Goal: Information Seeking & Learning: Find specific page/section

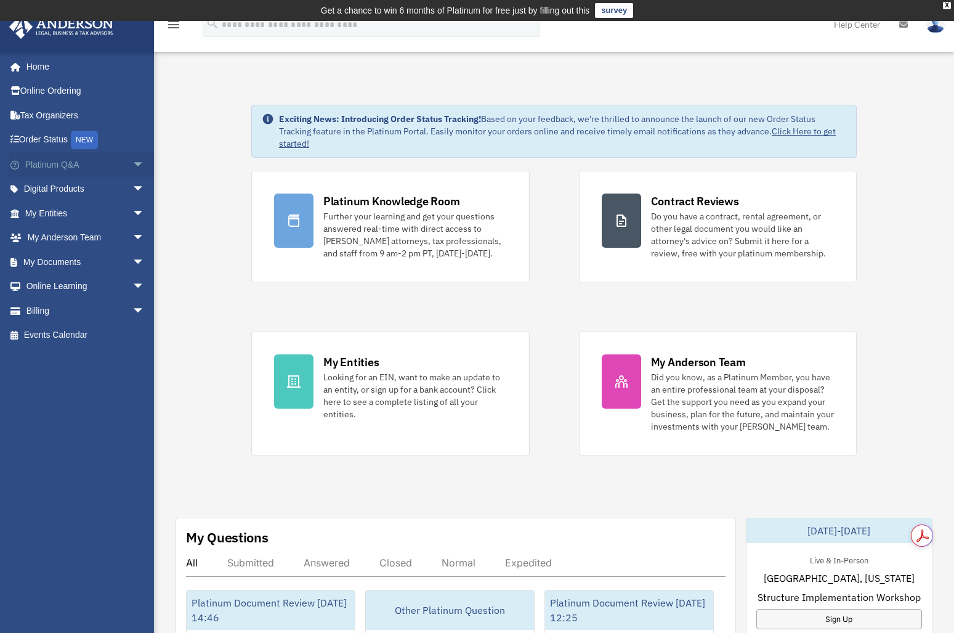
click at [105, 165] on link "Platinum Q&A arrow_drop_down" at bounding box center [86, 164] width 155 height 25
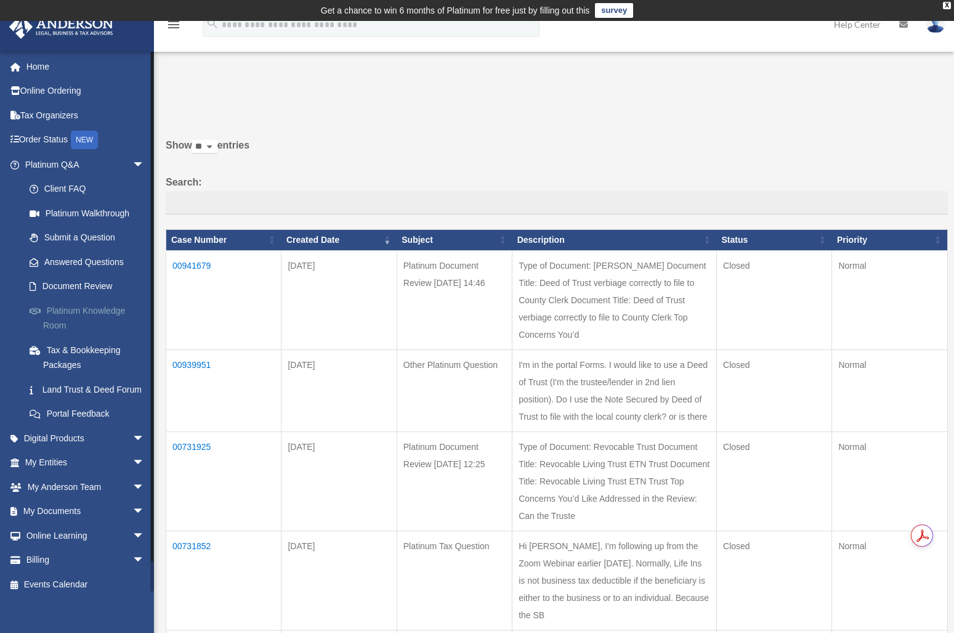
click at [71, 320] on link "Platinum Knowledge Room" at bounding box center [90, 317] width 146 height 39
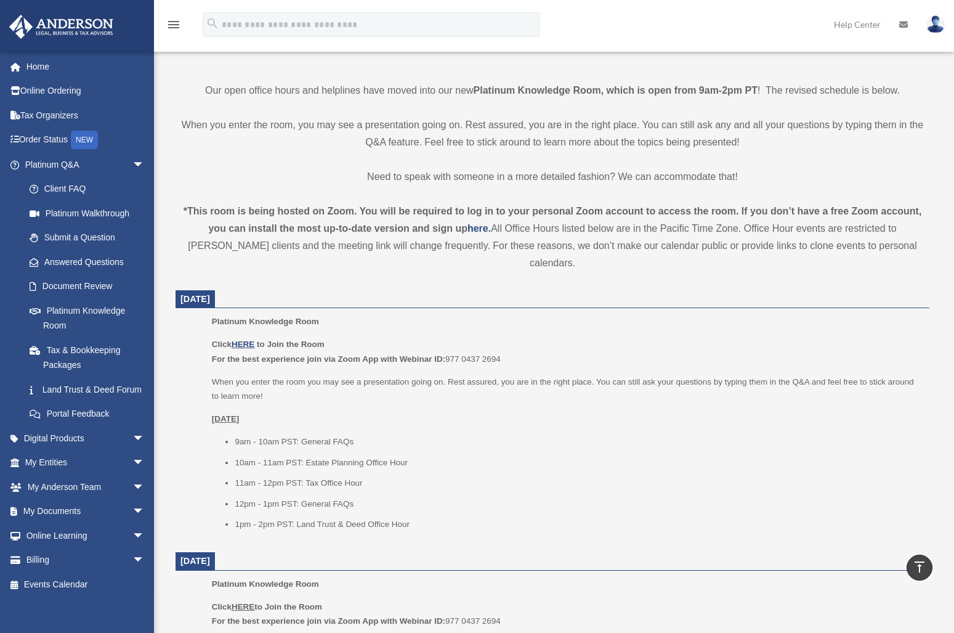
scroll to position [308, 0]
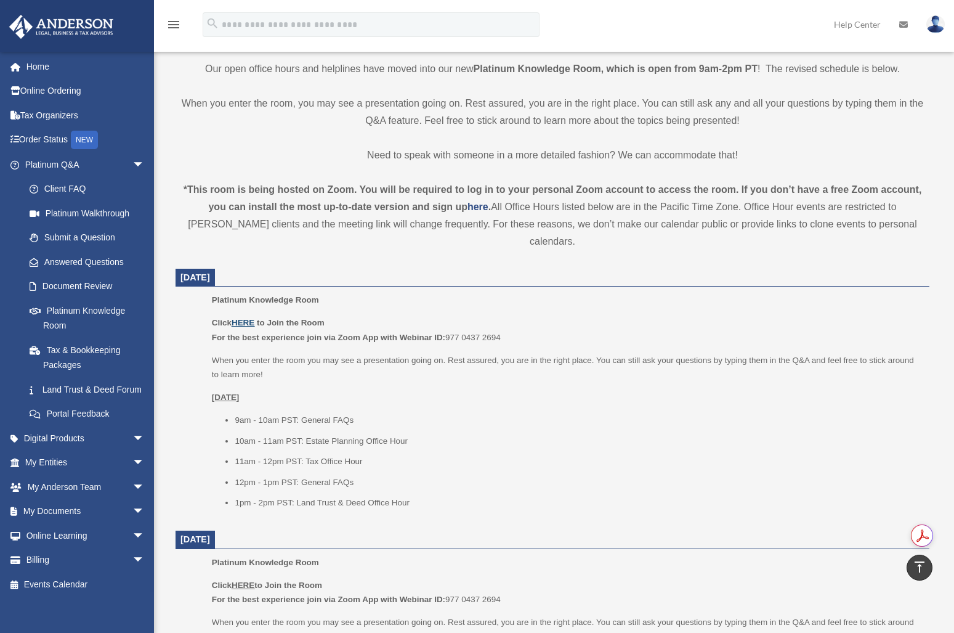
click at [241, 318] on u "HERE" at bounding box center [243, 322] width 23 height 9
